Goal: Navigation & Orientation: Find specific page/section

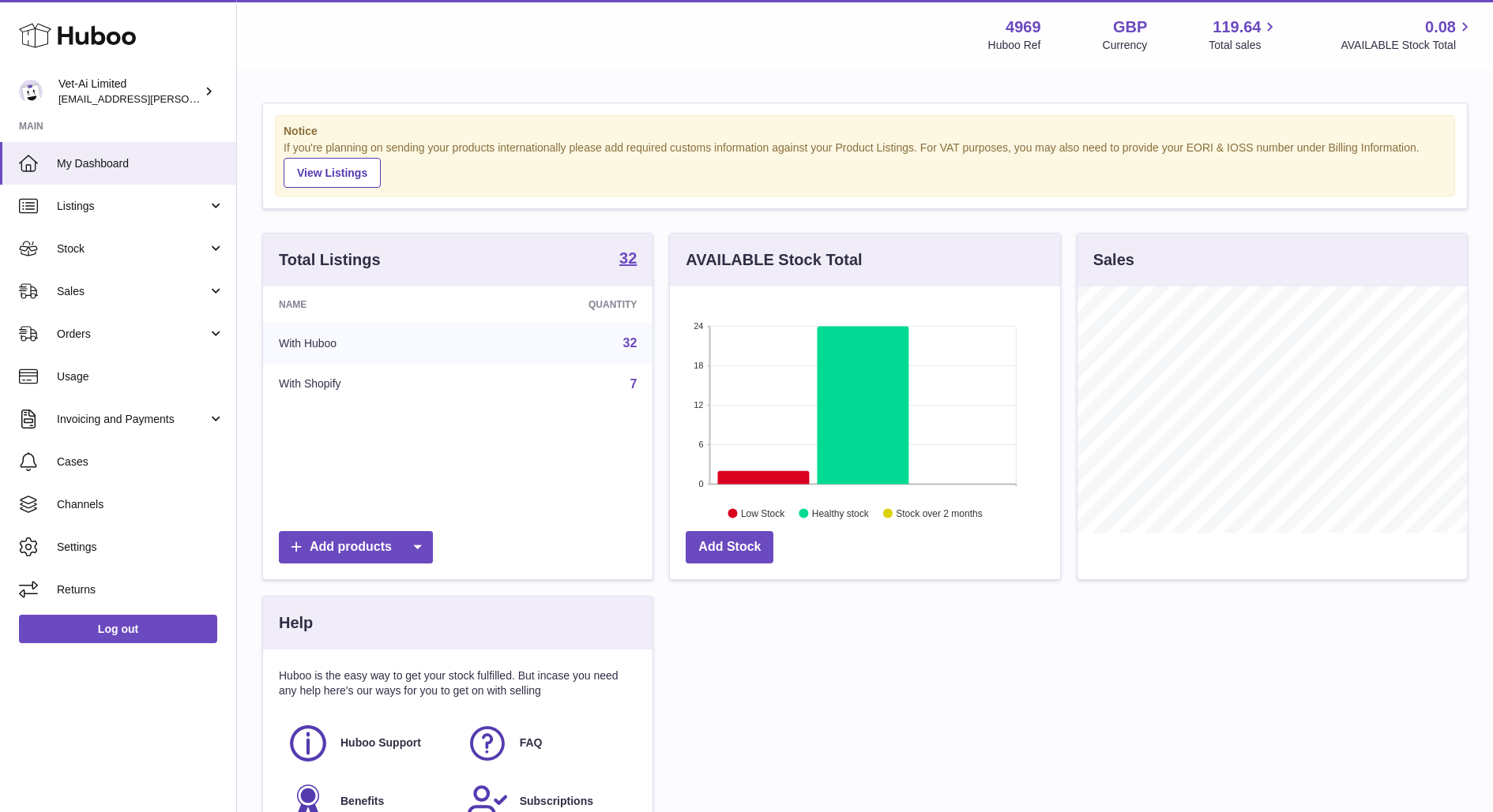
scroll to position [246, 389]
click at [100, 326] on span "Orders" at bounding box center [133, 334] width 151 height 15
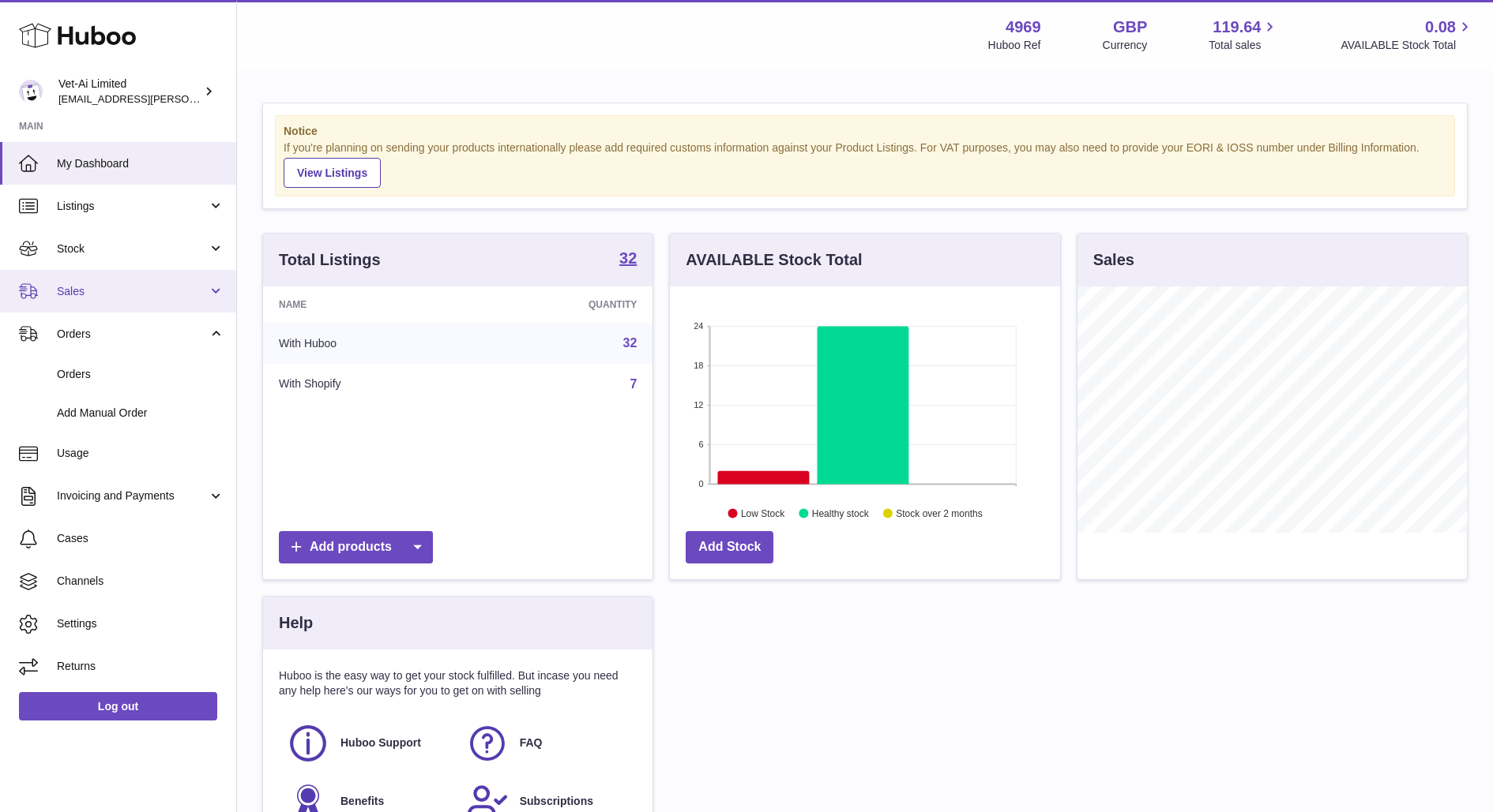
click at [104, 285] on span "Sales" at bounding box center [133, 292] width 151 height 15
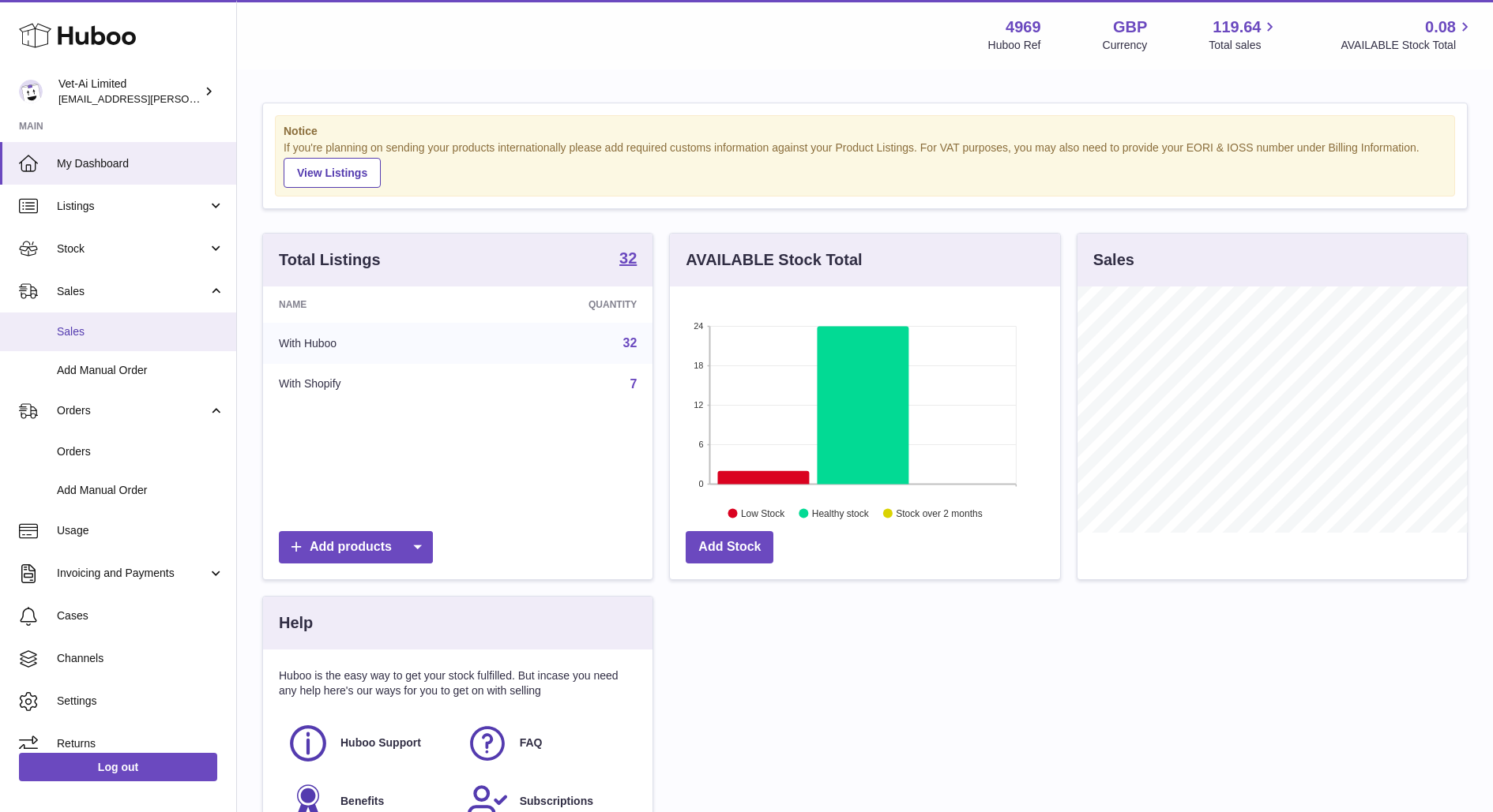
click at [109, 329] on span "Sales" at bounding box center [141, 332] width 167 height 15
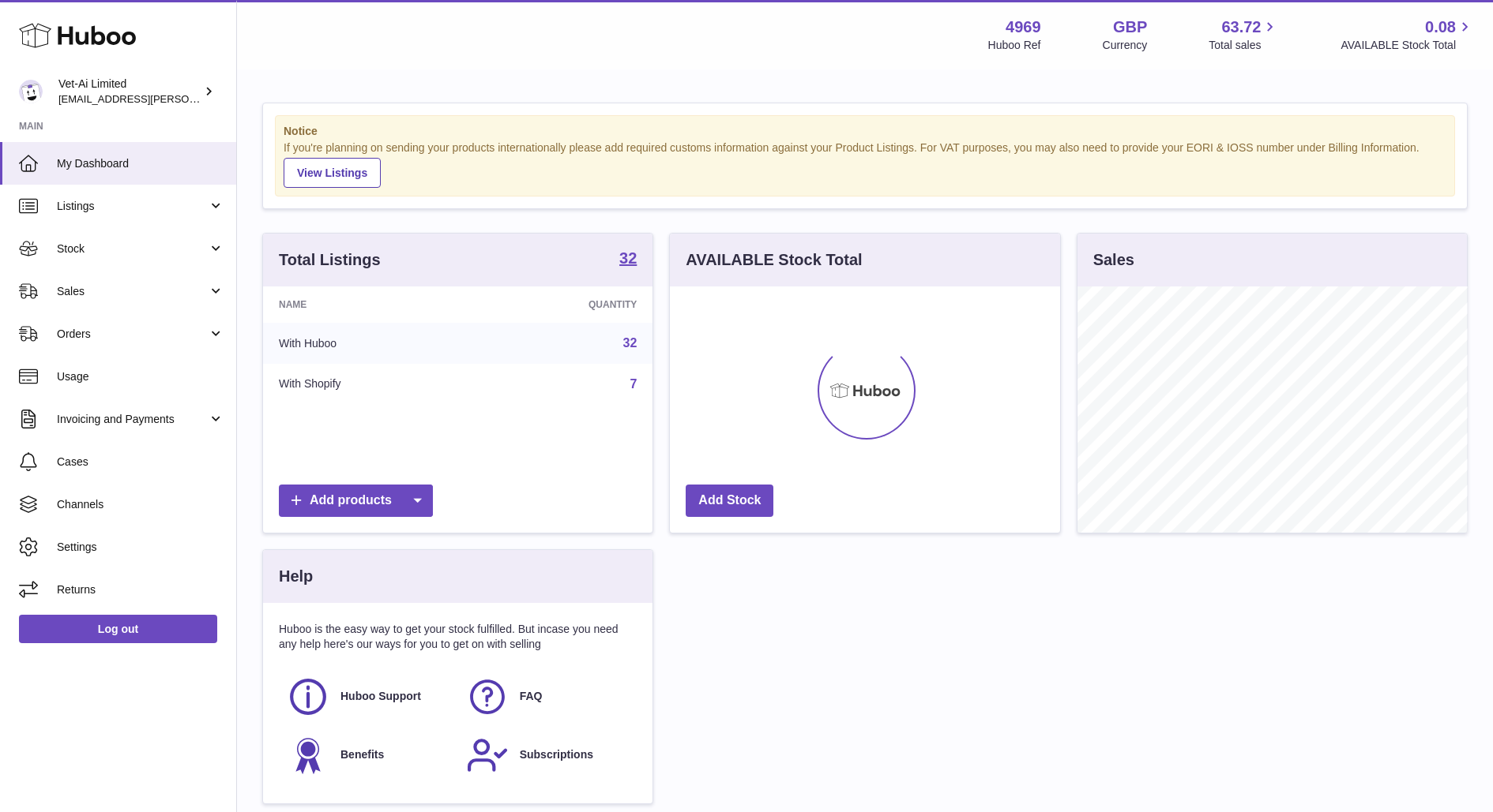
scroll to position [246, 389]
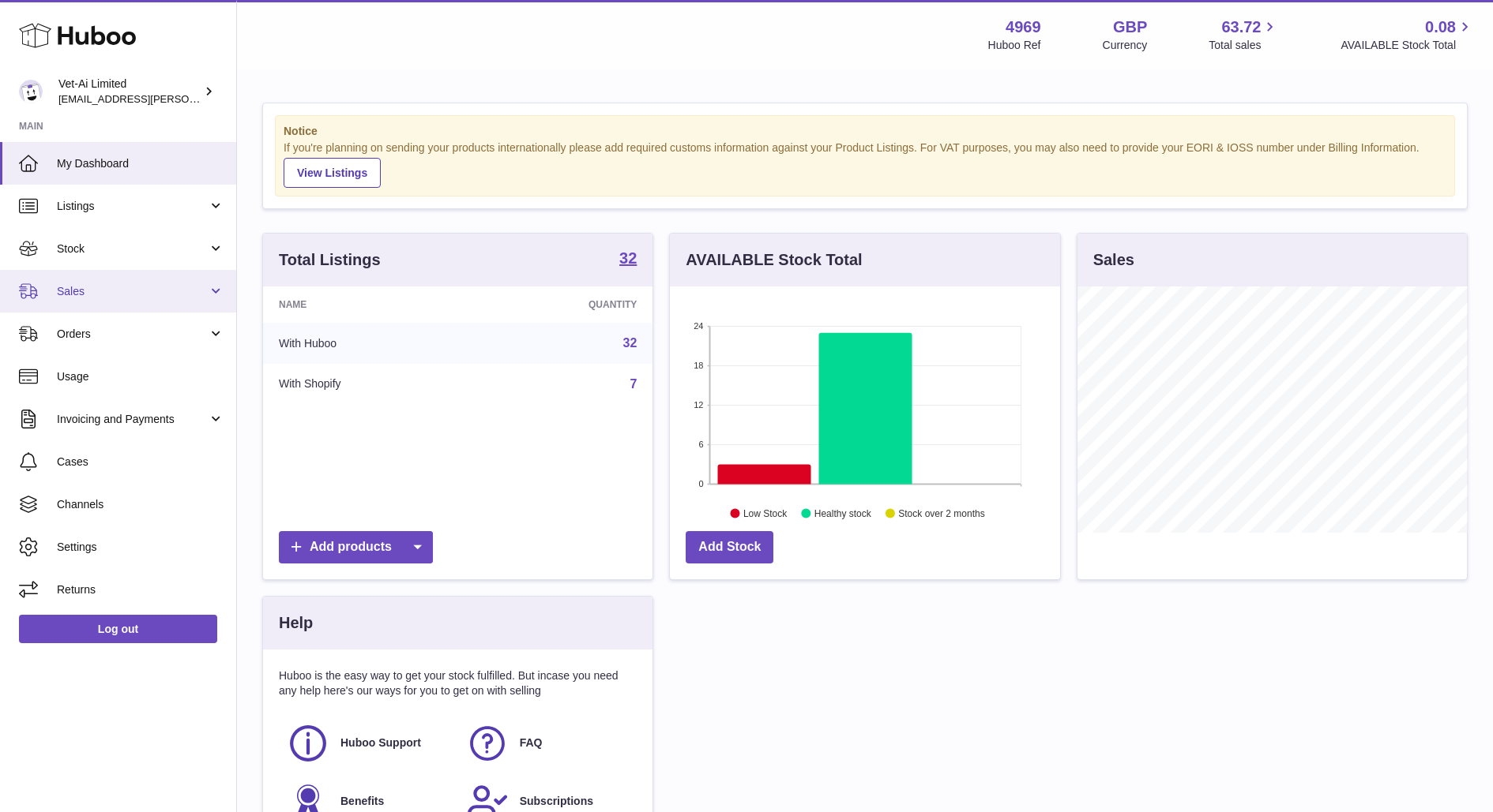
click at [156, 289] on span "Sales" at bounding box center [133, 292] width 151 height 15
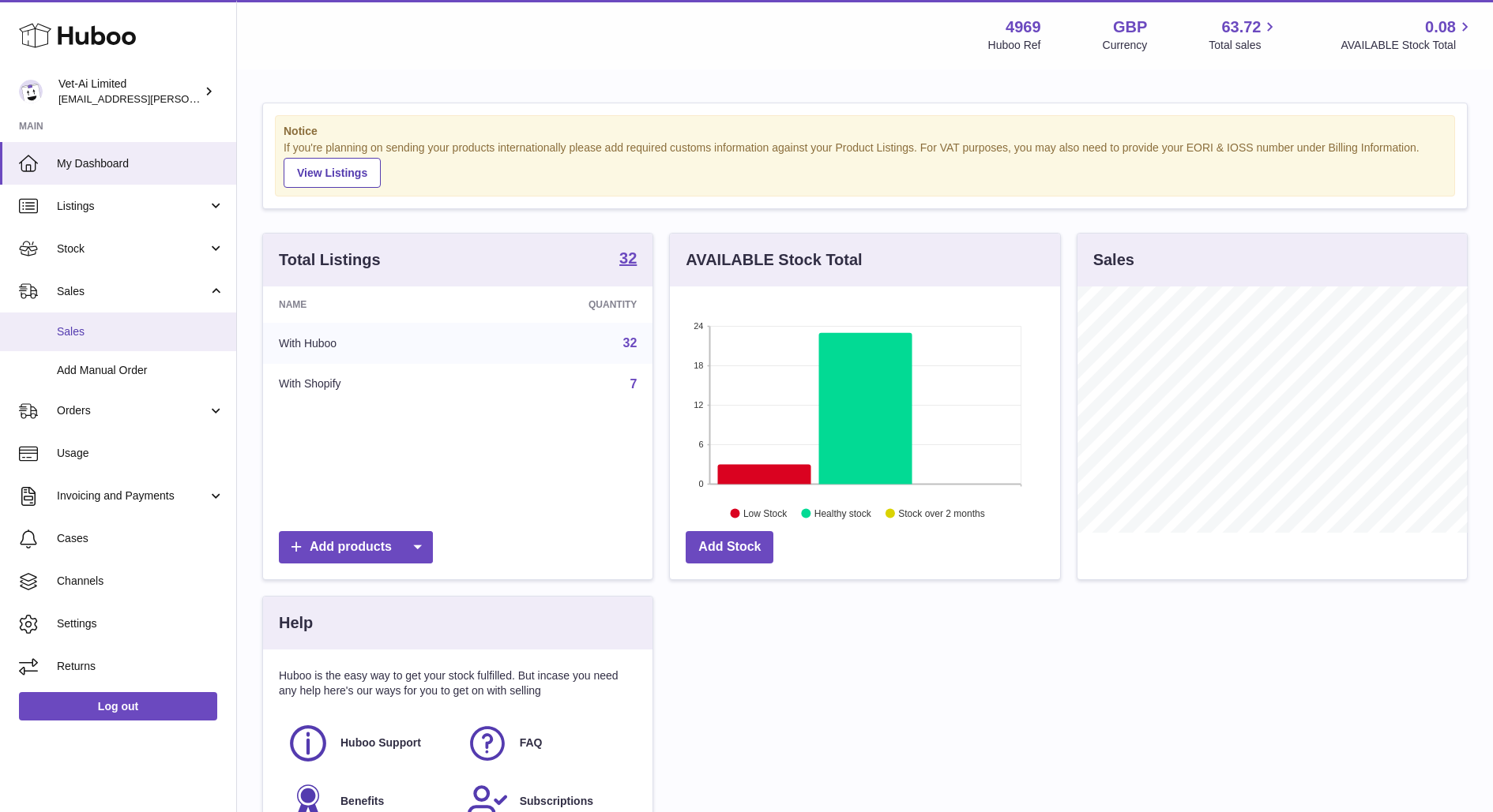
click at [143, 346] on link "Sales" at bounding box center [118, 332] width 237 height 39
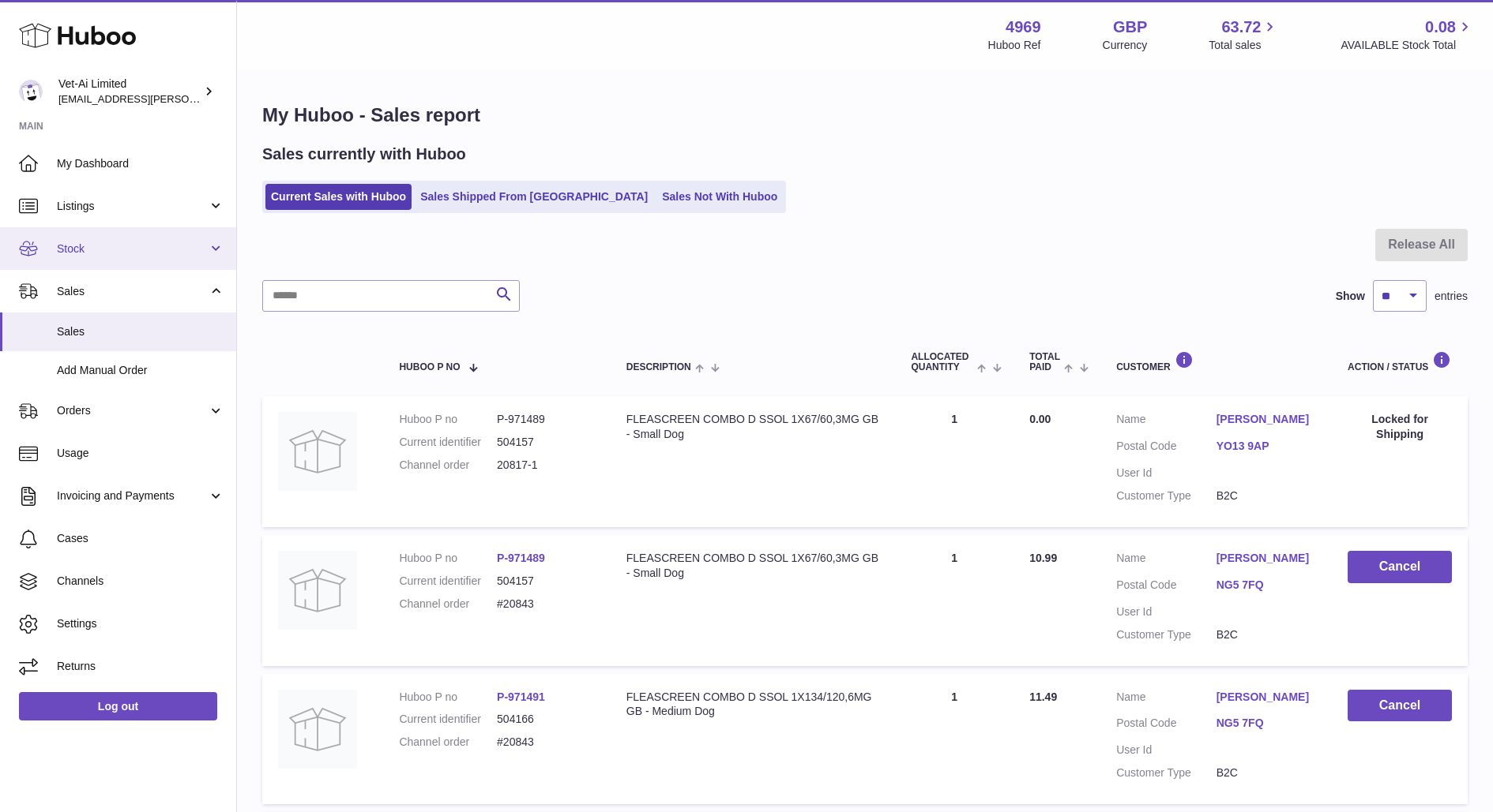
click at [134, 258] on link "Stock" at bounding box center [118, 248] width 237 height 43
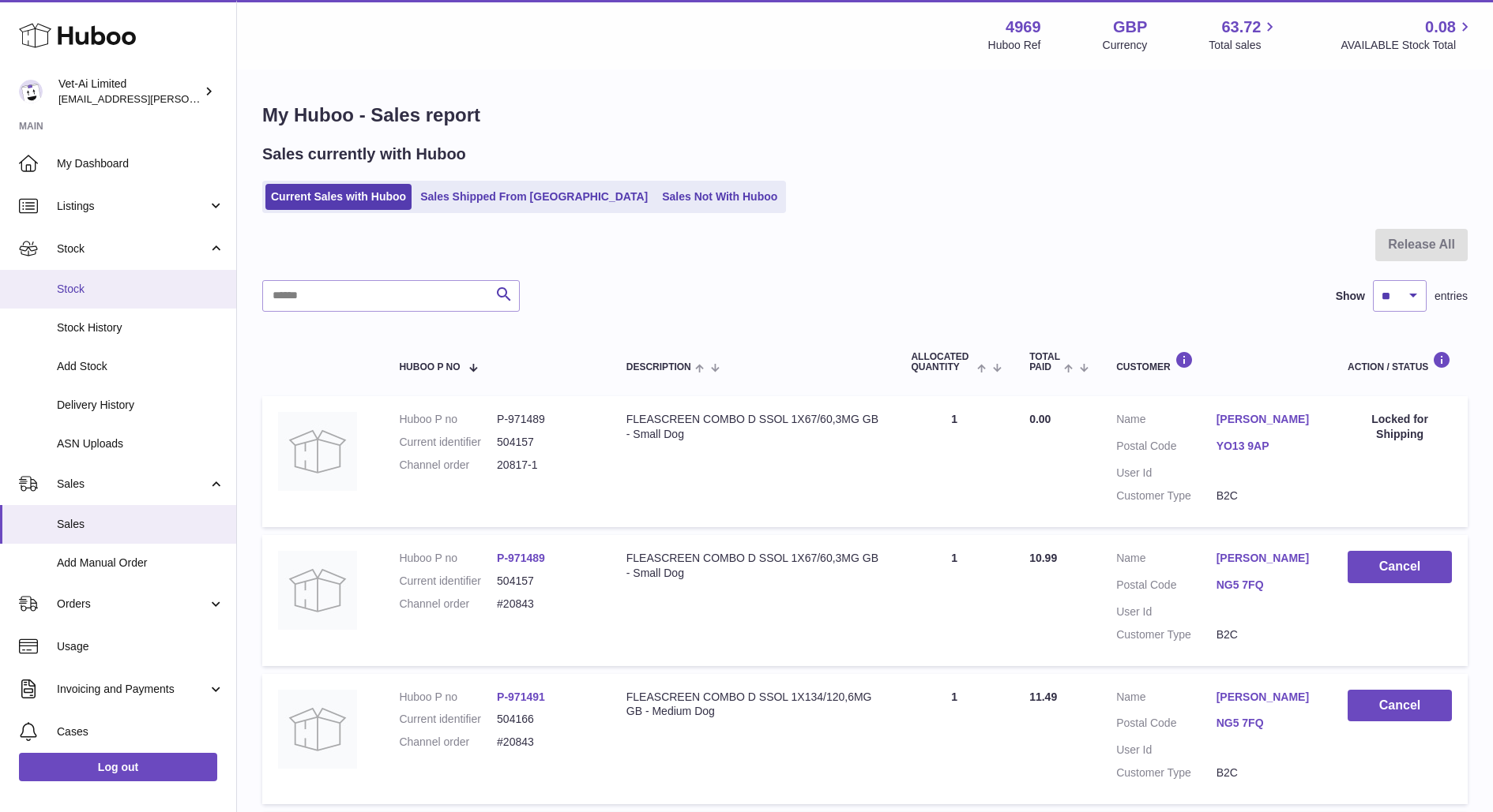
click at [127, 295] on span "Stock" at bounding box center [141, 289] width 167 height 15
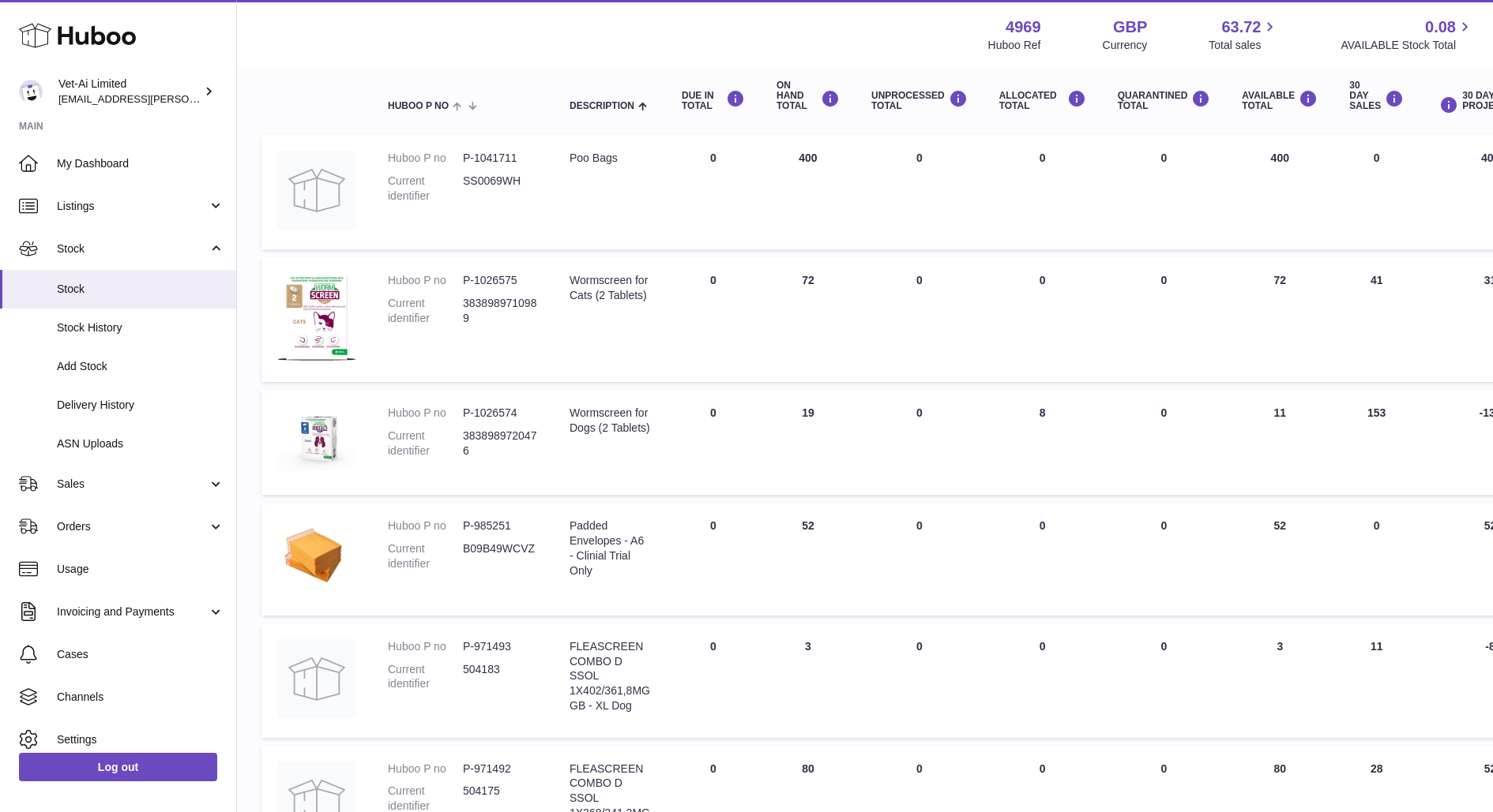
scroll to position [175, 1]
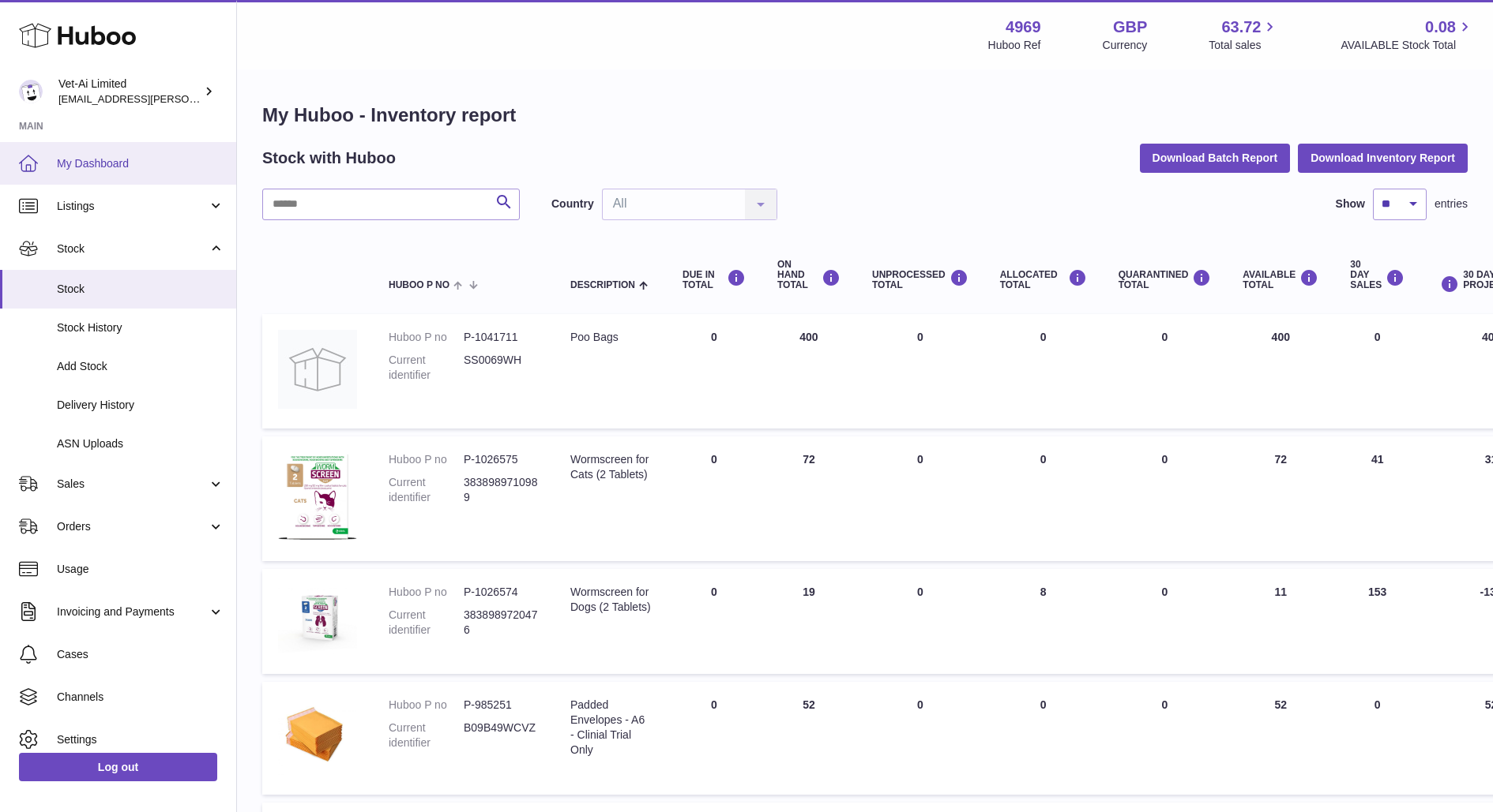
click at [65, 156] on span "My Dashboard" at bounding box center [141, 164] width 167 height 15
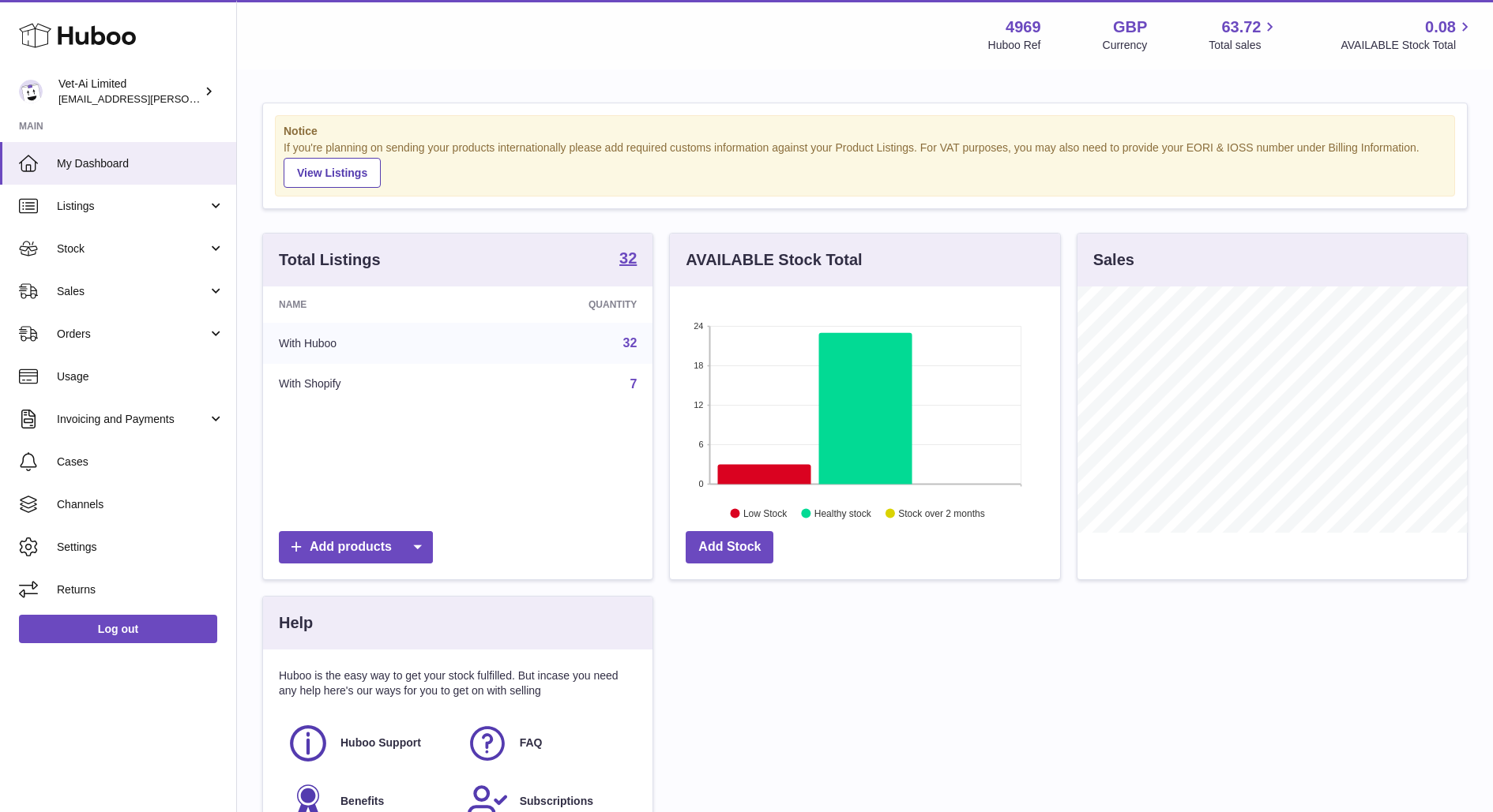
scroll to position [246, 389]
click at [156, 291] on span "Sales" at bounding box center [133, 292] width 151 height 15
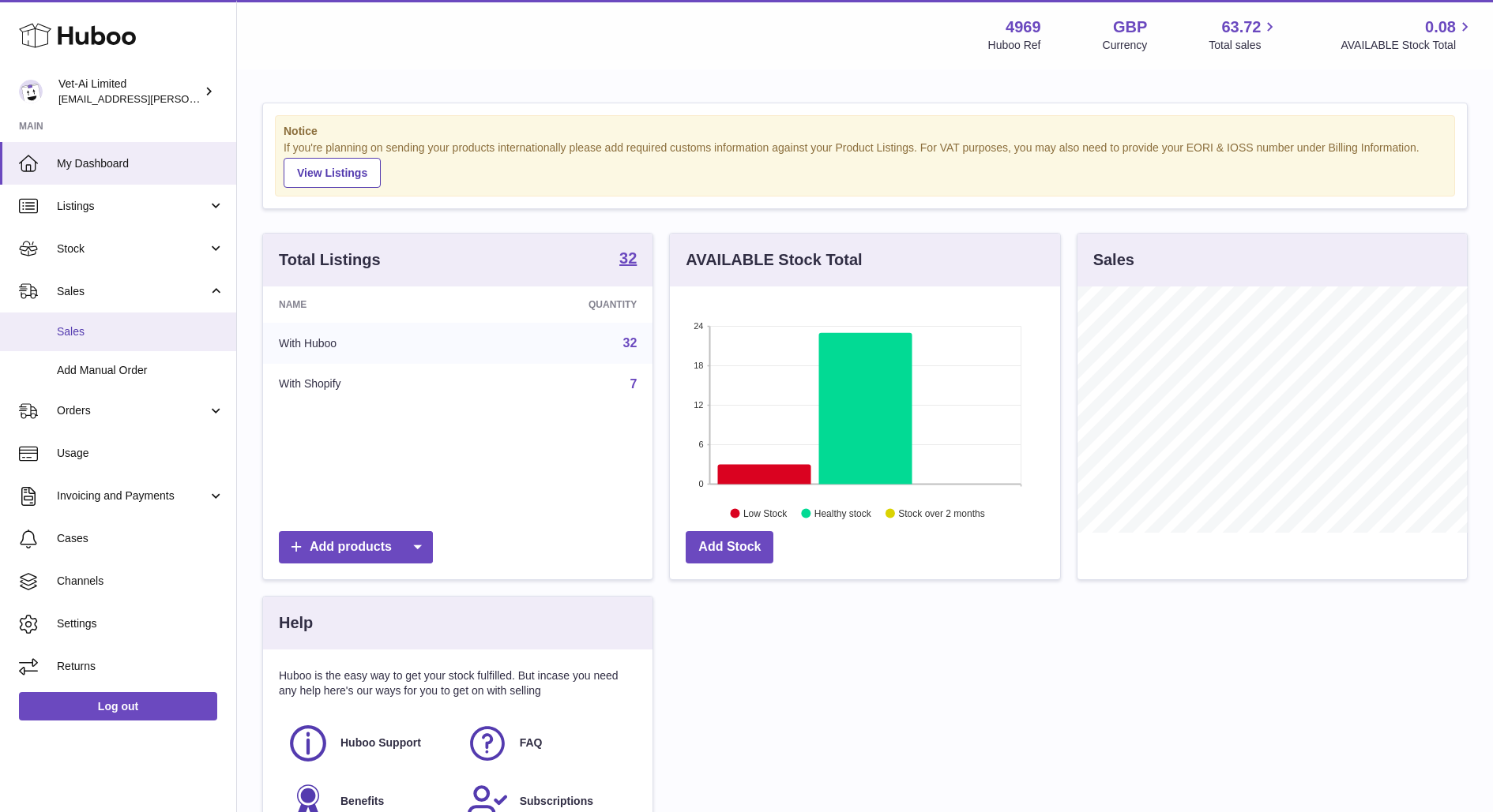
click at [145, 326] on span "Sales" at bounding box center [141, 332] width 167 height 15
